Goal: Information Seeking & Learning: Learn about a topic

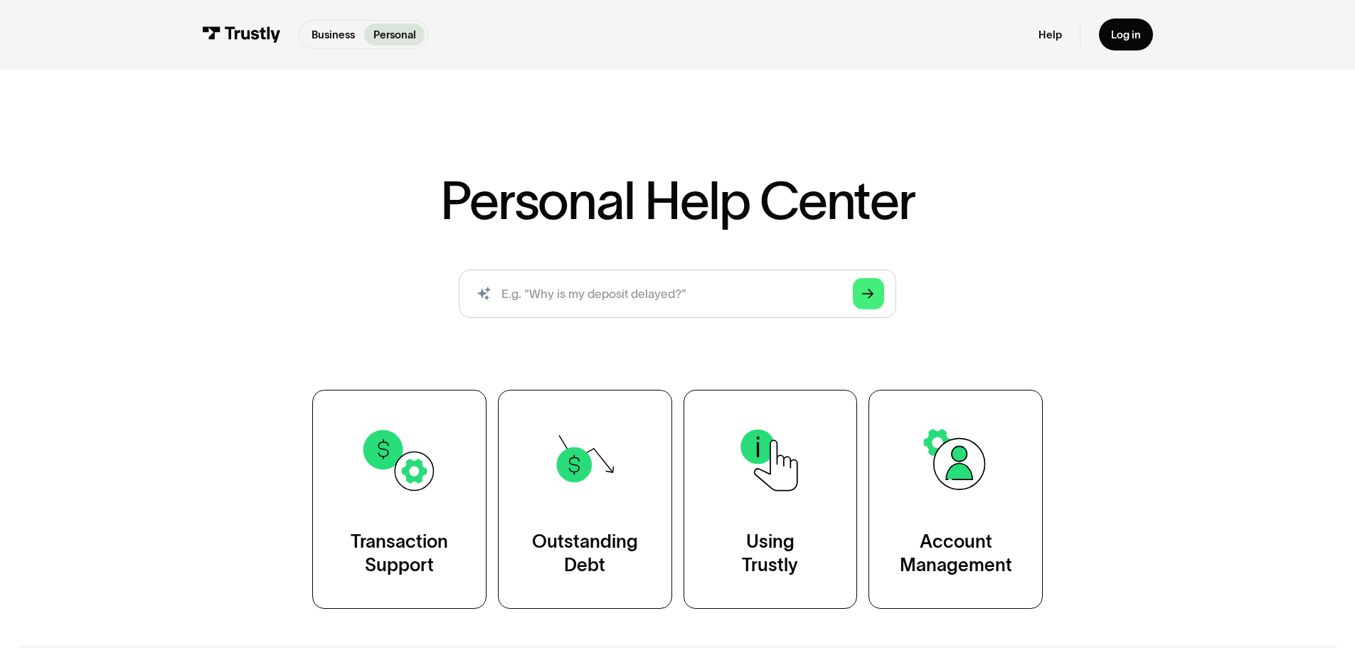
scroll to position [284, 0]
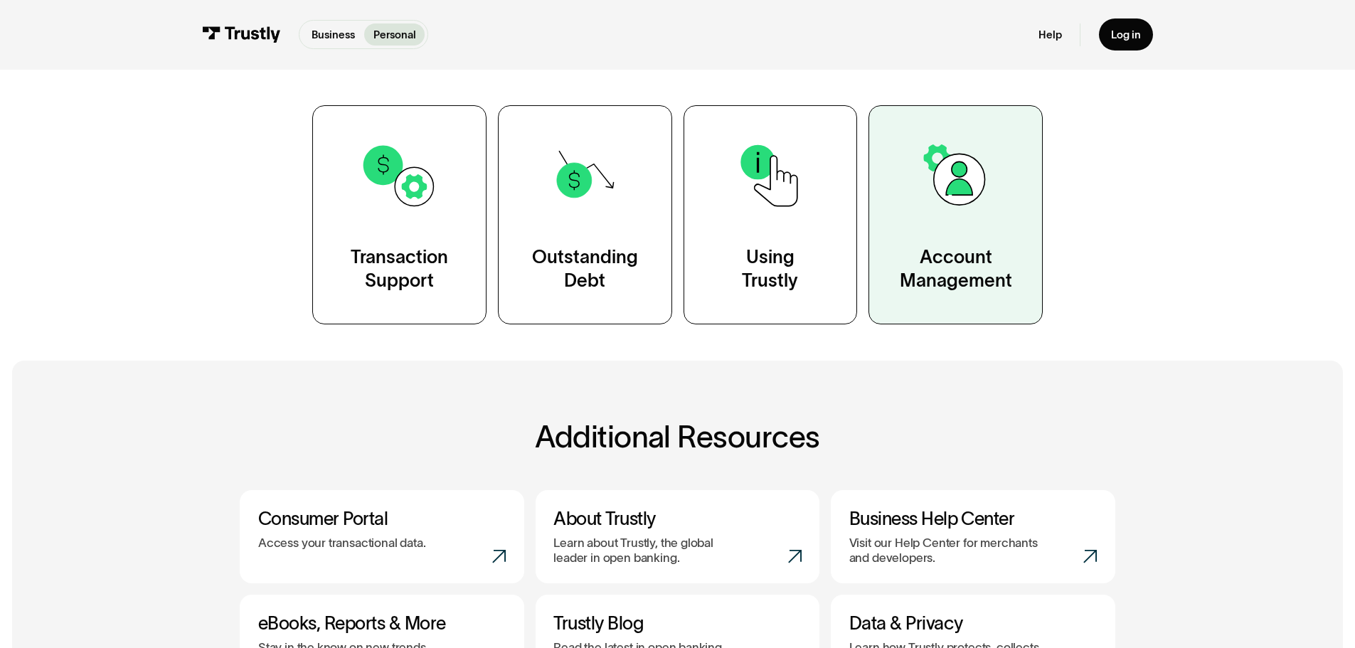
click at [961, 219] on link "Account Management" at bounding box center [955, 214] width 174 height 218
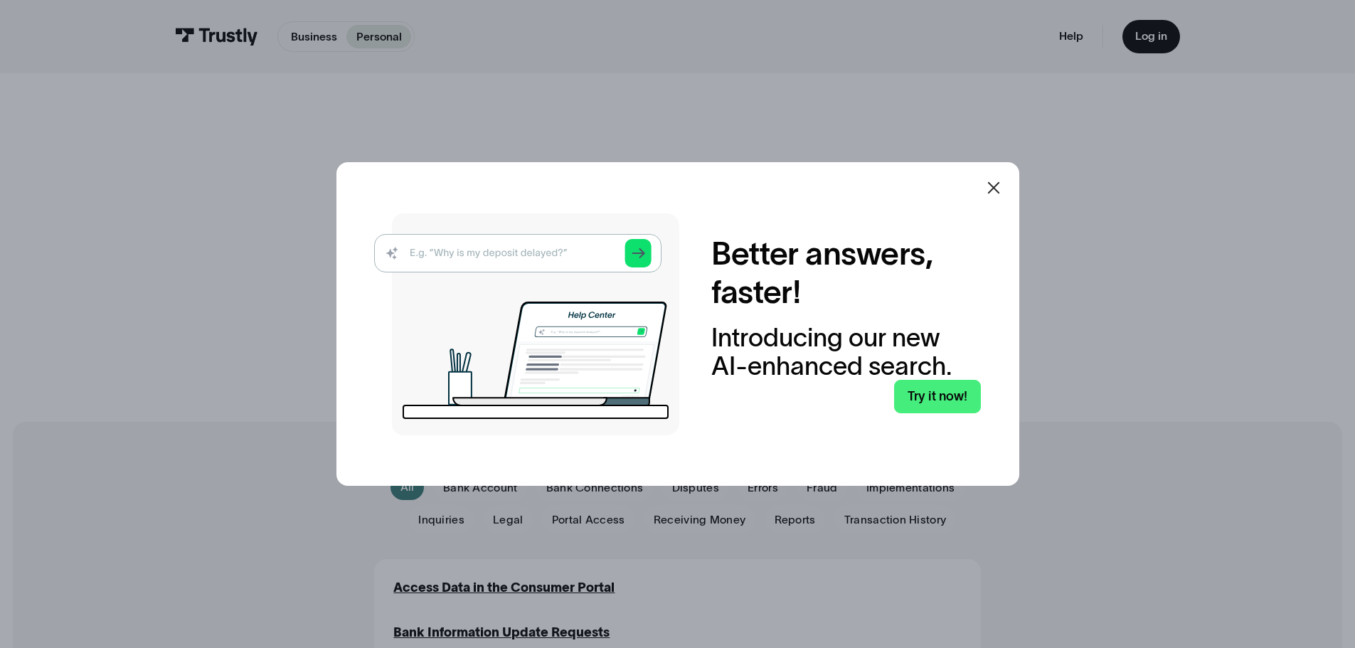
click at [995, 180] on icon at bounding box center [993, 187] width 17 height 17
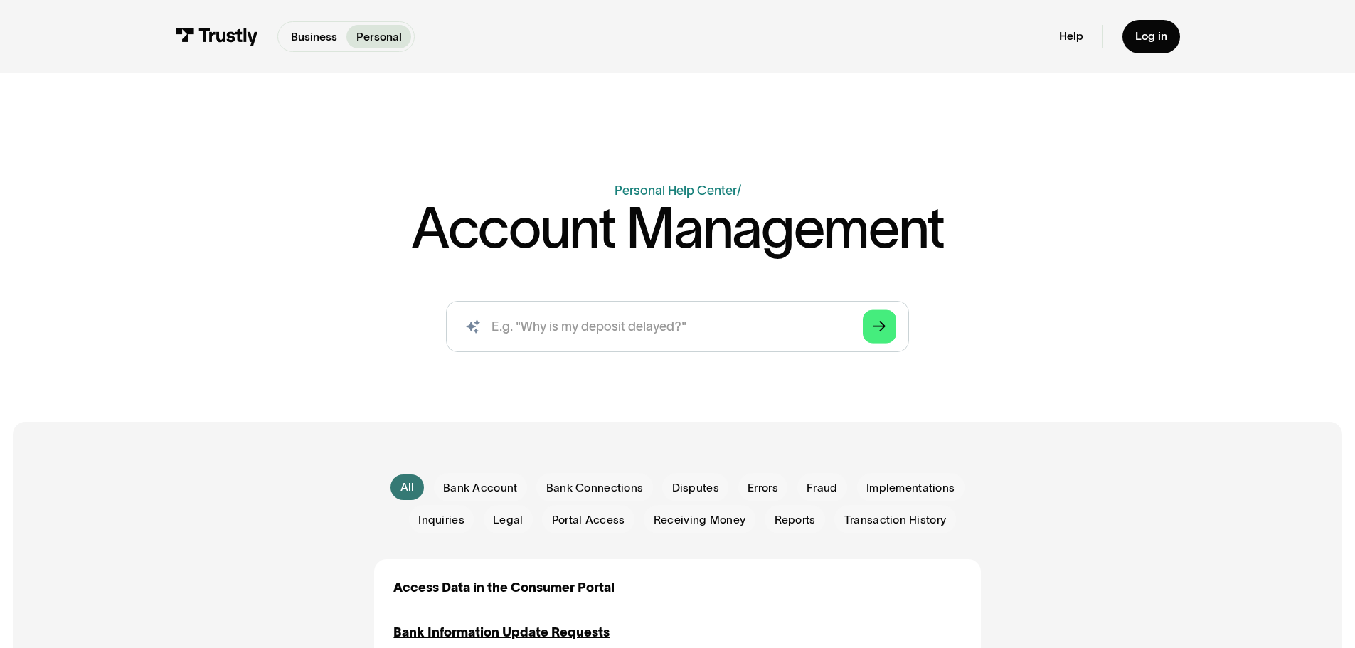
click at [386, 33] on p "Personal" at bounding box center [379, 36] width 46 height 17
